Goal: Use online tool/utility: Utilize a website feature to perform a specific function

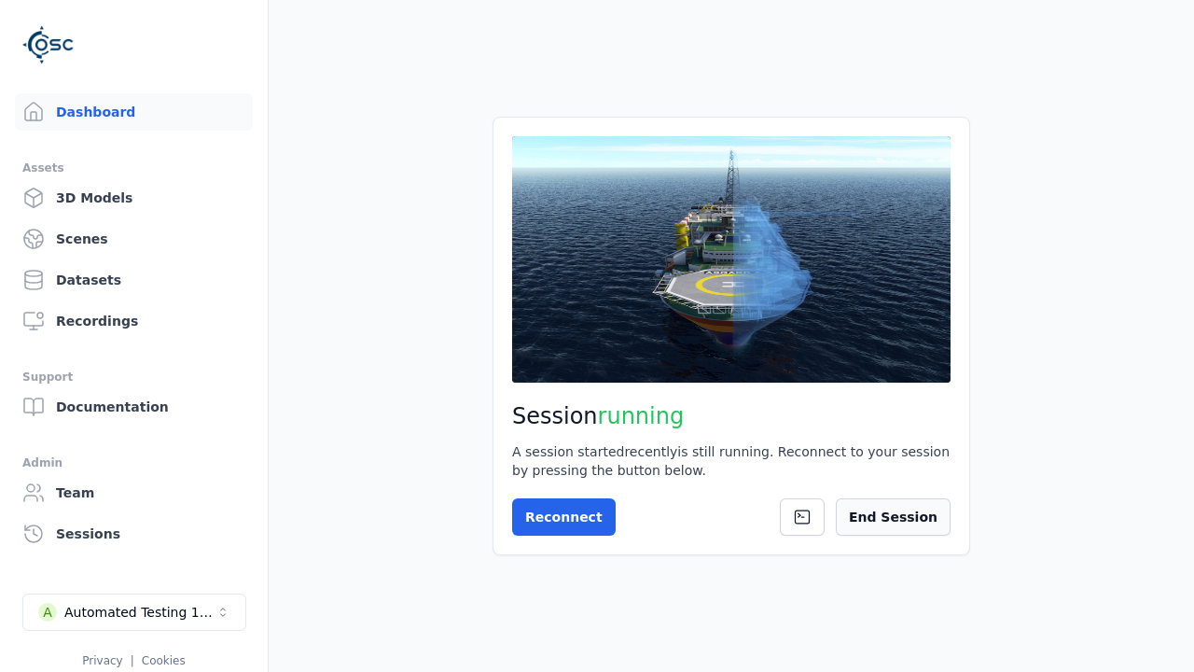
click at [931, 518] on button "End Session" at bounding box center [893, 516] width 115 height 37
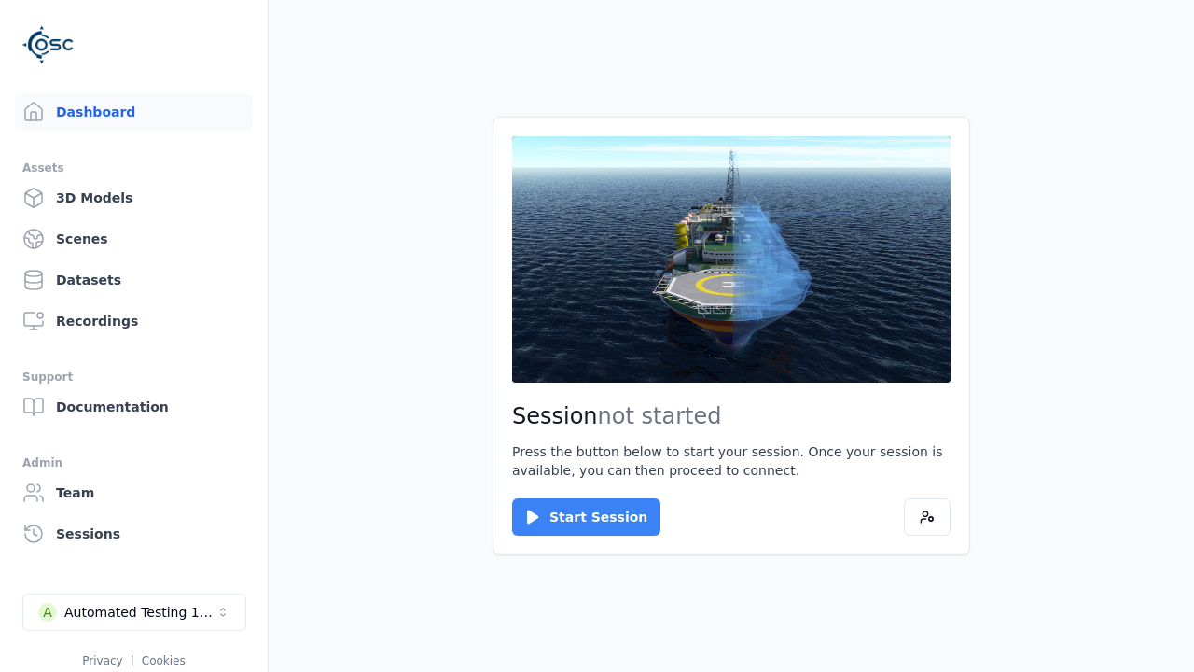
click at [575, 517] on button "Start Session" at bounding box center [586, 516] width 148 height 37
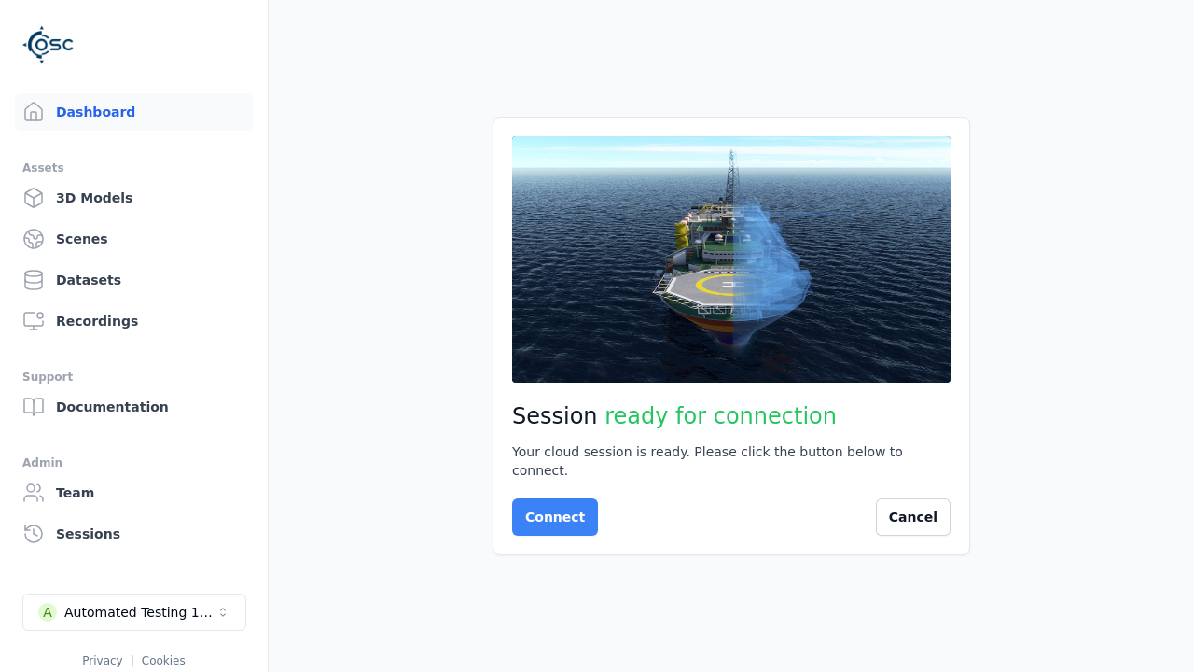
click at [549, 507] on button "Connect" at bounding box center [555, 516] width 86 height 37
